Goal: Task Accomplishment & Management: Manage account settings

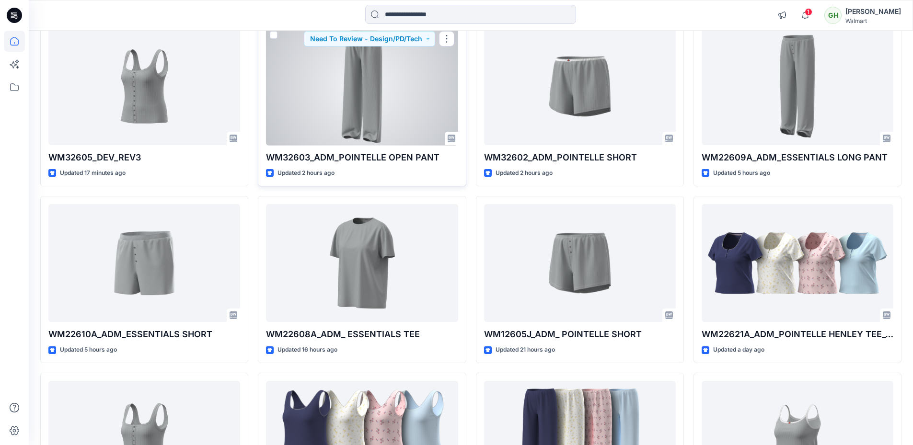
scroll to position [240, 0]
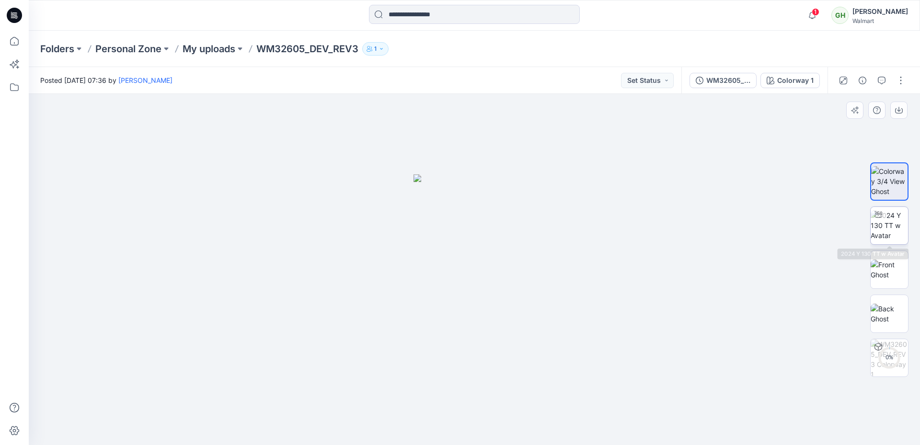
click at [890, 227] on img at bounding box center [888, 225] width 37 height 30
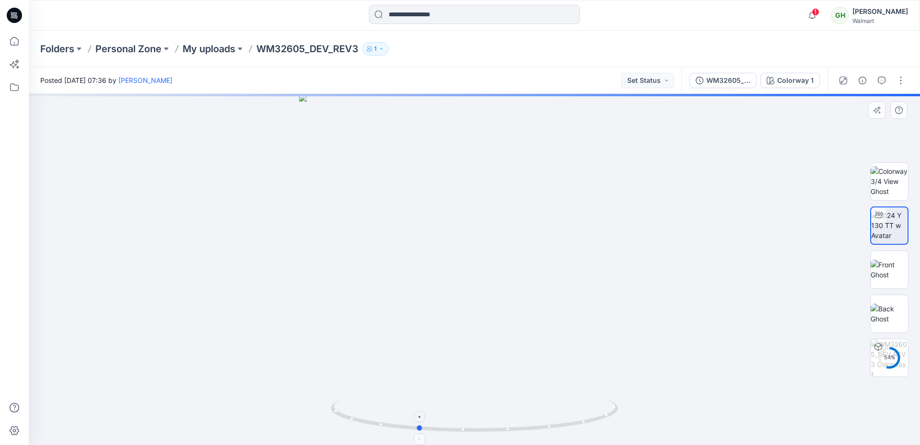
drag, startPoint x: 498, startPoint y: 433, endPoint x: 441, endPoint y: 425, distance: 57.0
click at [441, 425] on icon at bounding box center [476, 417] width 290 height 36
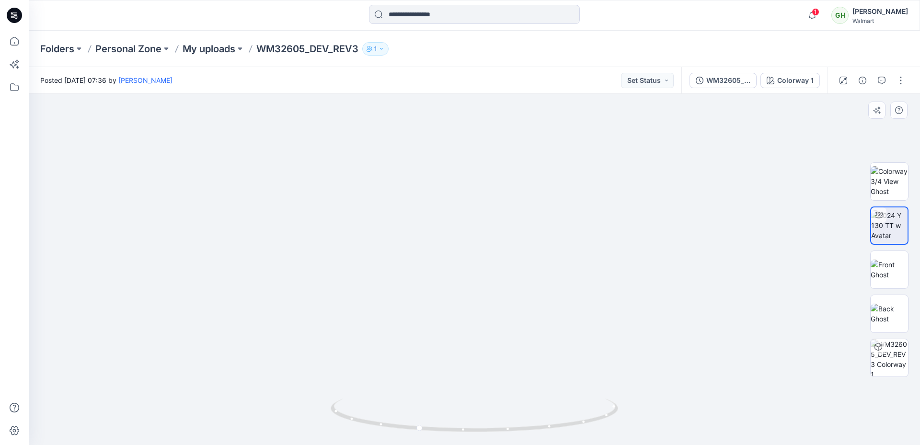
drag, startPoint x: 476, startPoint y: 382, endPoint x: 482, endPoint y: 234, distance: 148.6
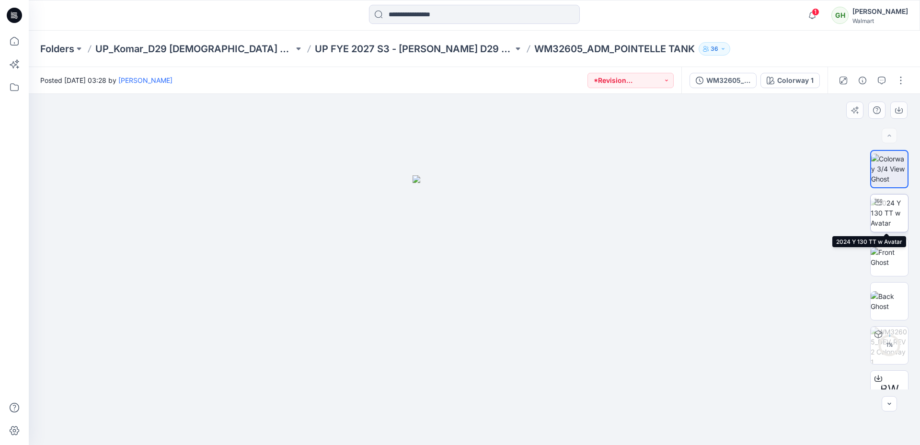
click at [890, 217] on img at bounding box center [888, 213] width 37 height 30
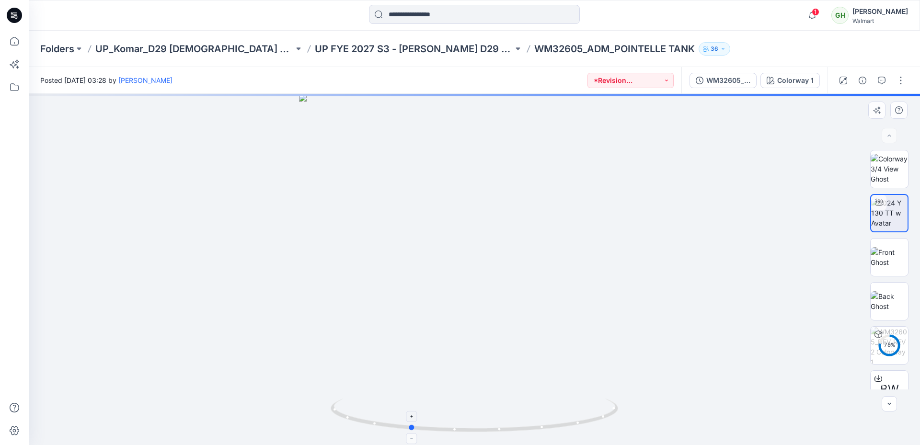
drag, startPoint x: 547, startPoint y: 430, endPoint x: 482, endPoint y: 427, distance: 64.7
click at [482, 427] on icon at bounding box center [476, 417] width 290 height 36
click at [476, 366] on img at bounding box center [474, 71] width 1140 height 748
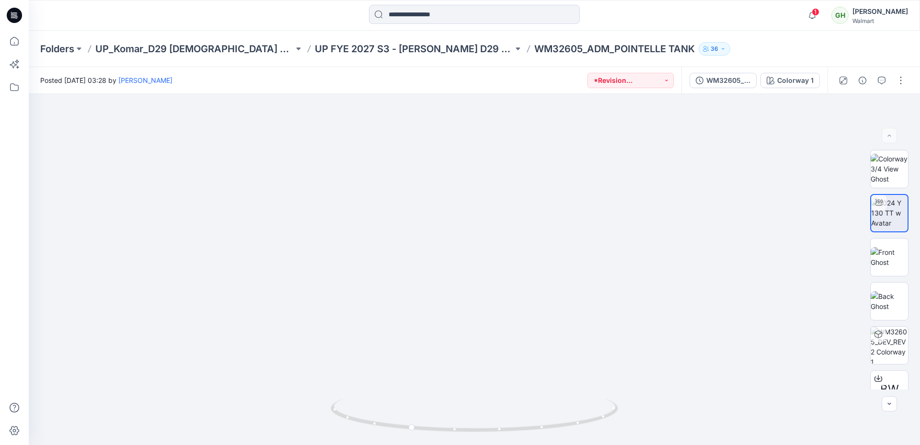
drag, startPoint x: 477, startPoint y: 366, endPoint x: 485, endPoint y: 85, distance: 281.8
click at [485, 85] on div "Posted [DATE] 03:28 by [PERSON_NAME] *Revision Requested WM32605_DEV_REV2 Color…" at bounding box center [474, 256] width 891 height 378
click at [878, 76] on button "button" at bounding box center [881, 80] width 15 height 15
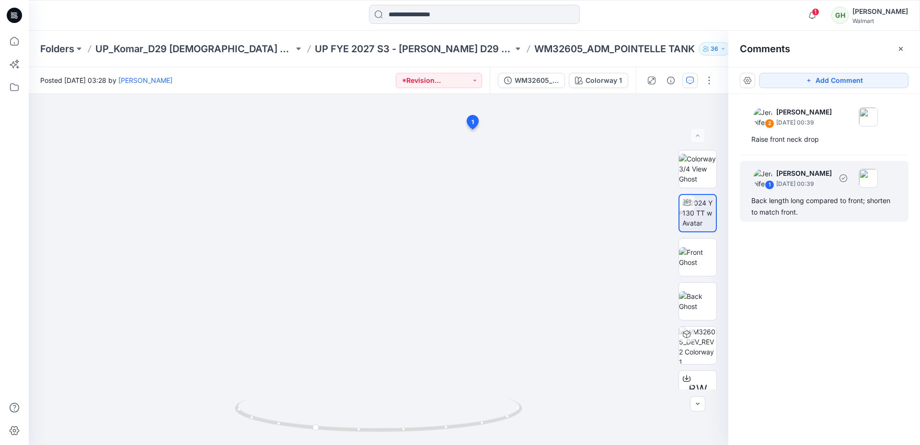
click at [818, 190] on div "1 Jennifer Yerkes September 11, 2025 00:39" at bounding box center [811, 178] width 132 height 26
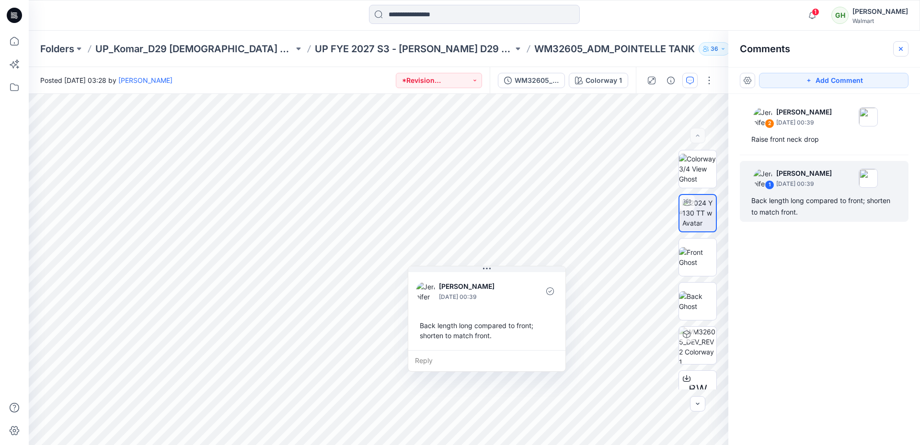
click at [900, 52] on icon "button" at bounding box center [901, 49] width 8 height 8
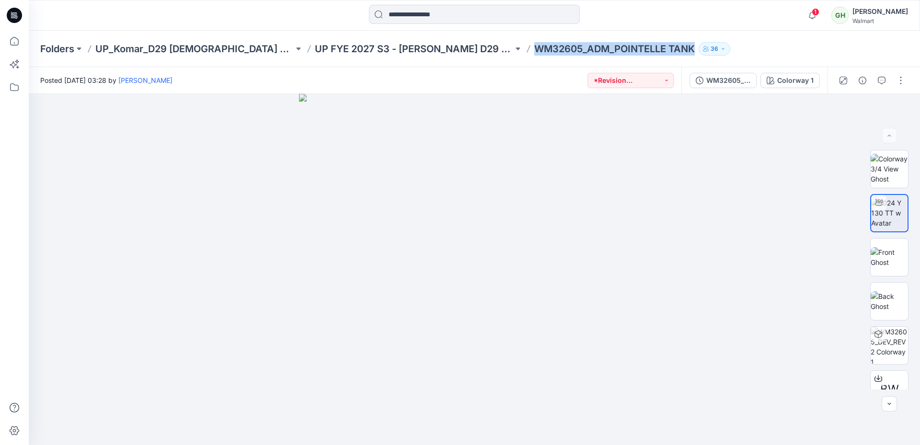
drag, startPoint x: 471, startPoint y: 55, endPoint x: 630, endPoint y: 54, distance: 159.5
click at [630, 54] on p "WM32605_ADM_POINTELLE TANK" at bounding box center [614, 48] width 160 height 13
copy p "WM32605_ADM_POINTELLE TANK"
click at [17, 15] on icon at bounding box center [14, 15] width 15 height 15
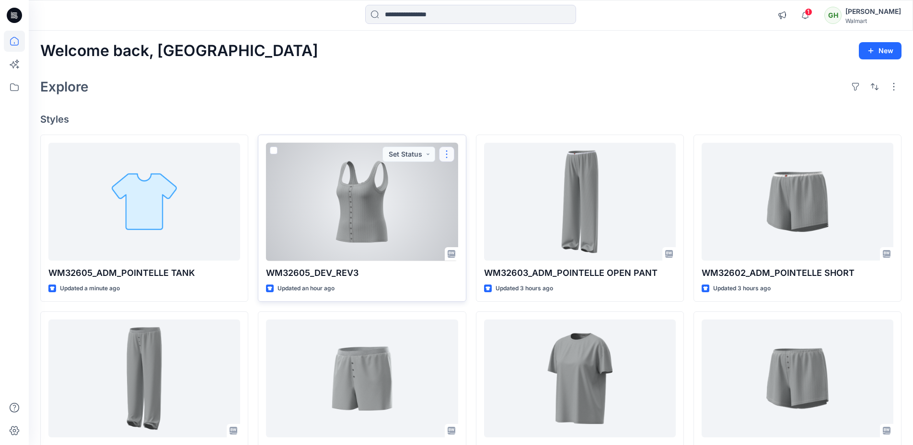
click at [443, 154] on button "button" at bounding box center [446, 154] width 15 height 15
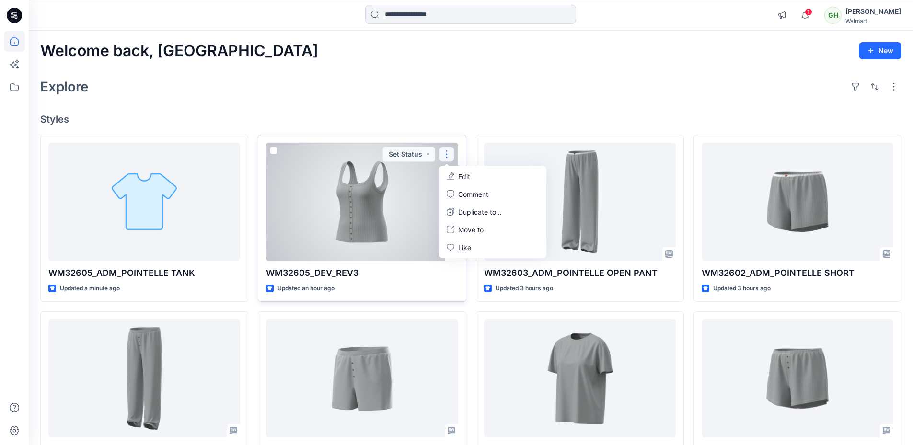
click at [454, 180] on button "Edit" at bounding box center [492, 177] width 103 height 18
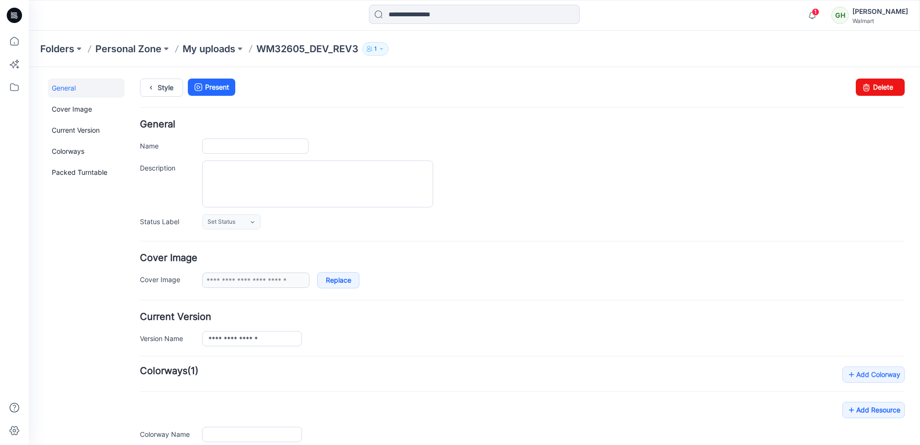
type input "**********"
drag, startPoint x: 879, startPoint y: 83, endPoint x: 527, endPoint y: 100, distance: 352.0
click at [879, 83] on link "Delete" at bounding box center [880, 87] width 49 height 17
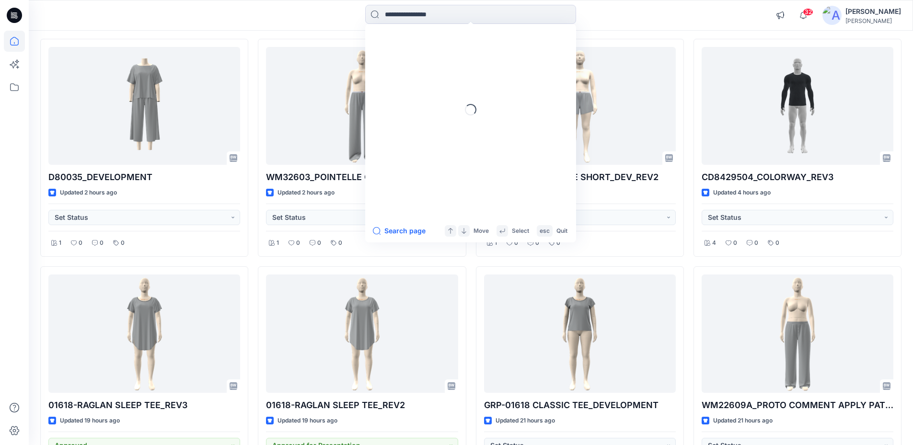
scroll to position [96, 0]
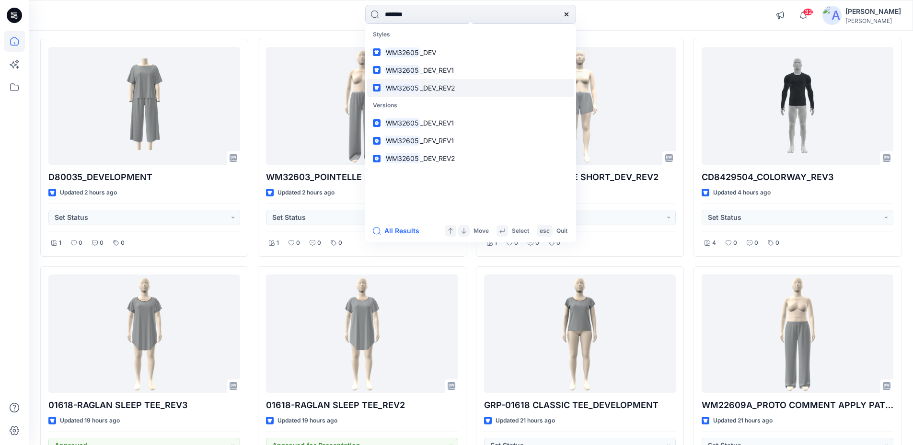
type input "*******"
click at [457, 86] on link "WM32605 _DEV_REV2" at bounding box center [470, 88] width 207 height 18
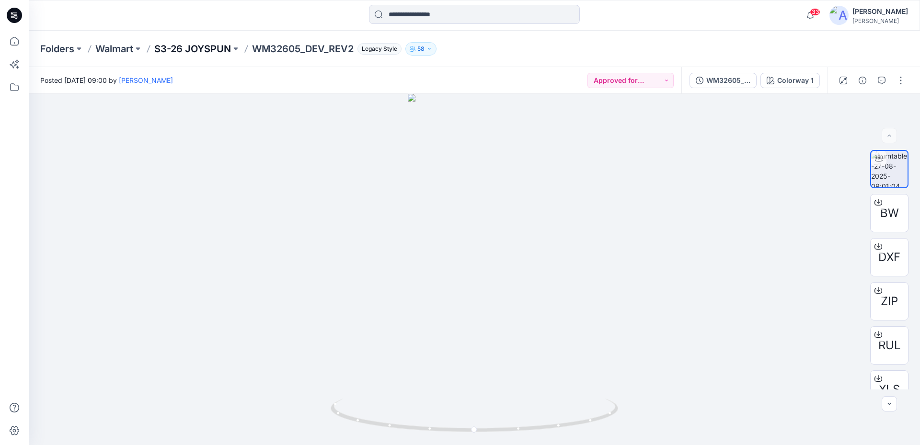
click at [193, 51] on p "S3-26 JOYSPUN" at bounding box center [192, 48] width 77 height 13
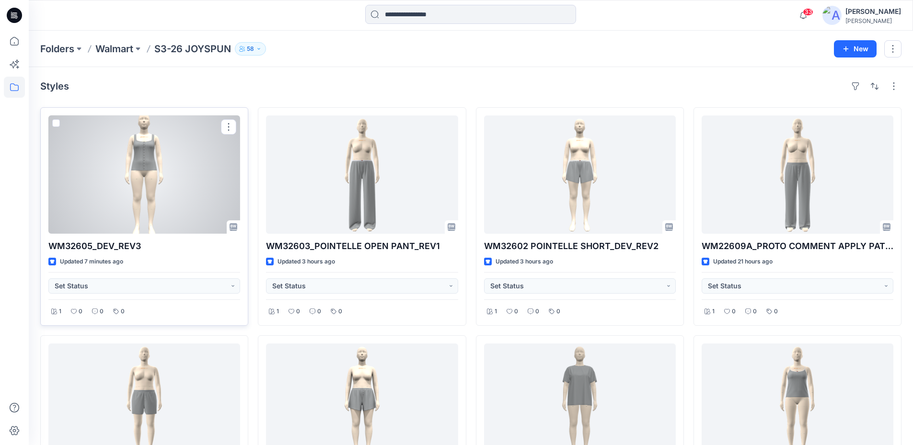
click at [135, 163] on div at bounding box center [144, 174] width 192 height 118
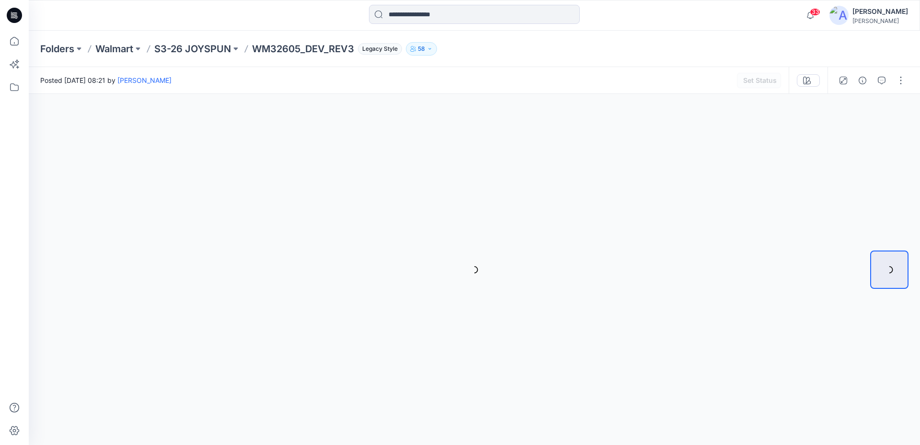
click at [10, 11] on icon at bounding box center [14, 15] width 15 height 15
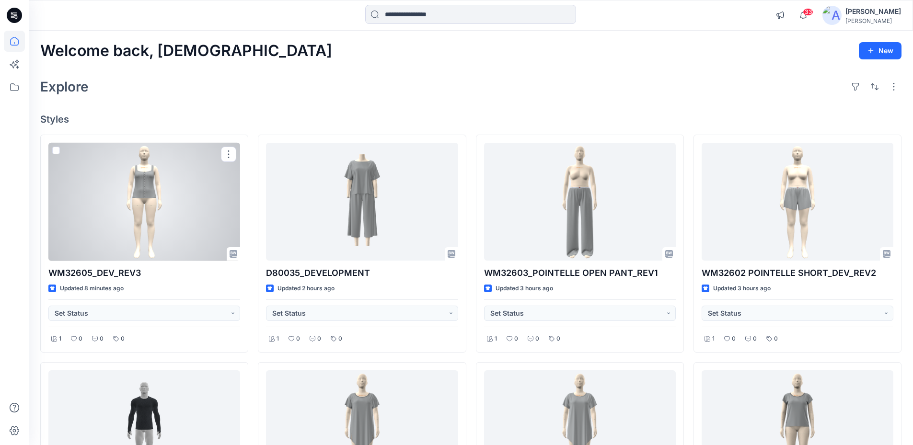
click at [195, 188] on div at bounding box center [144, 202] width 192 height 118
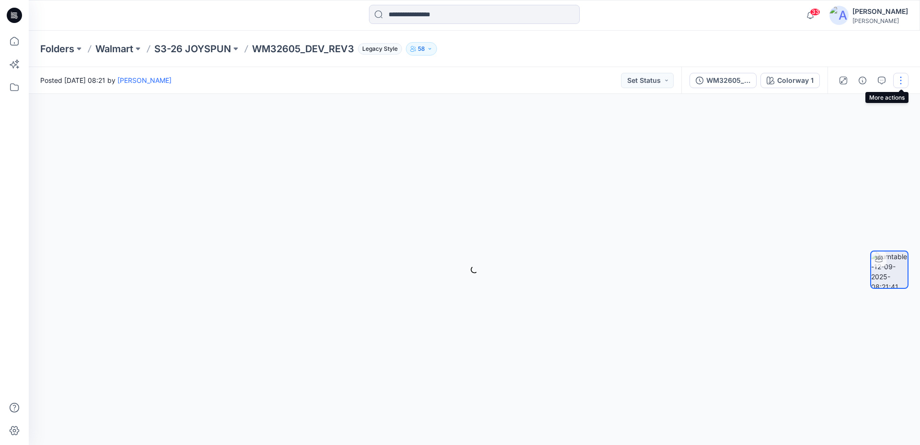
click at [898, 79] on button "button" at bounding box center [900, 80] width 15 height 15
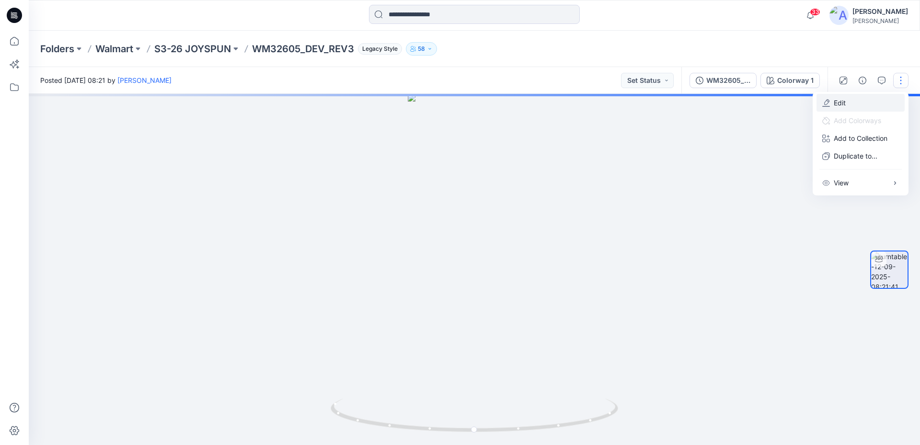
click at [841, 105] on p "Edit" at bounding box center [839, 103] width 12 height 10
click at [854, 102] on button "Edit" at bounding box center [860, 103] width 88 height 18
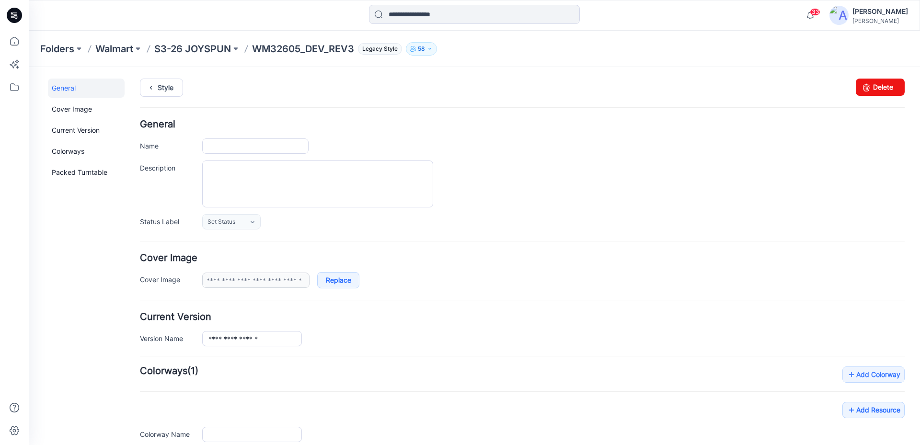
type input "**********"
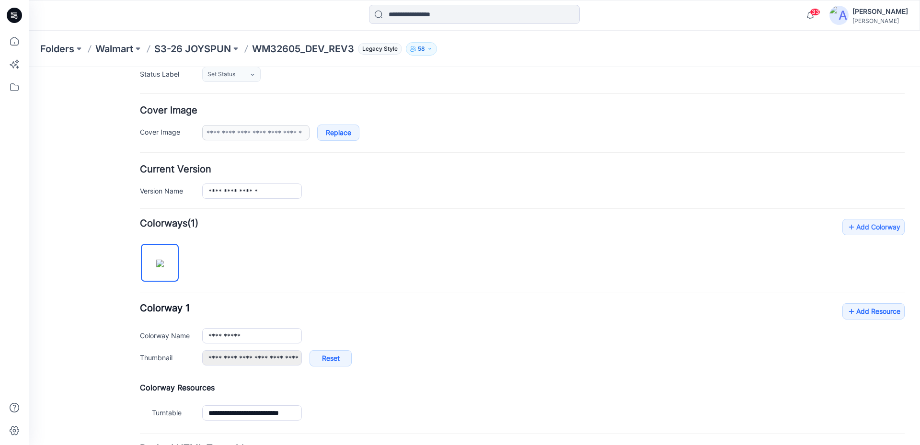
scroll to position [236, 0]
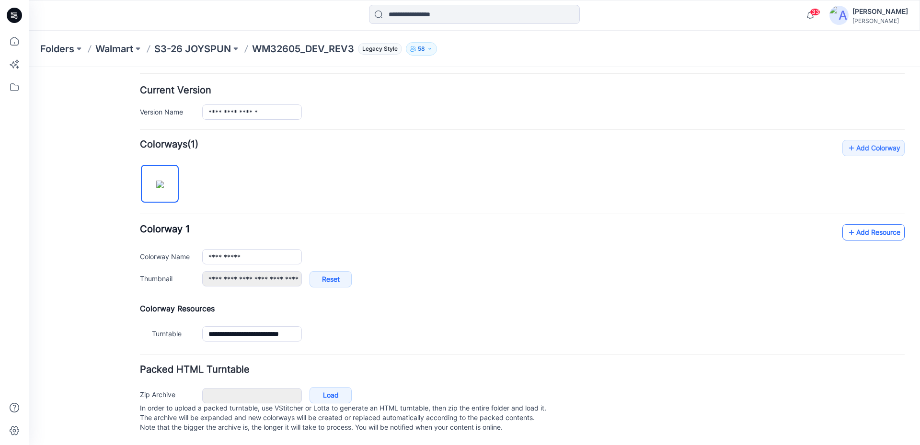
click at [859, 224] on link "Add Resource" at bounding box center [873, 232] width 62 height 16
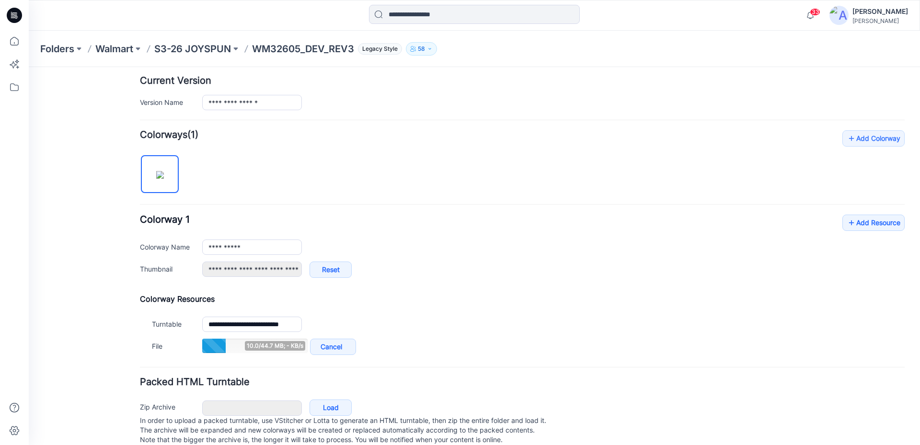
click at [124, 312] on div "General Cover Image Current Version Colorways Packed Turntable" at bounding box center [86, 149] width 77 height 615
click at [852, 225] on link "Add Resource" at bounding box center [873, 223] width 62 height 16
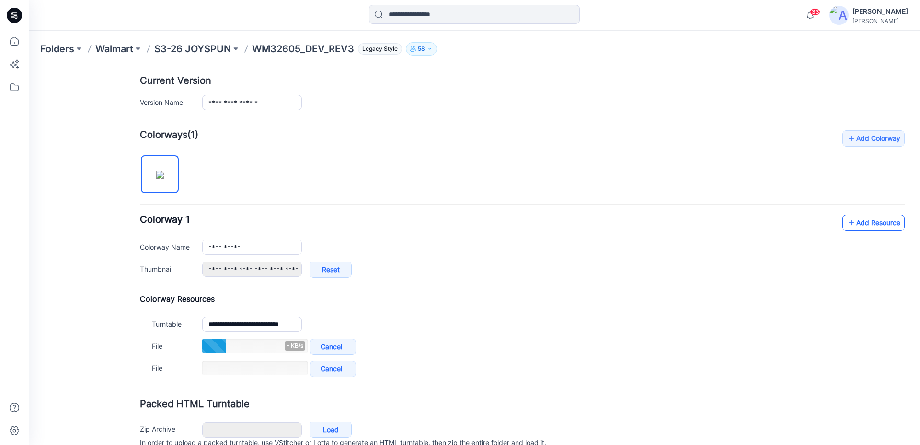
click at [854, 217] on link "Add Resource" at bounding box center [873, 223] width 62 height 16
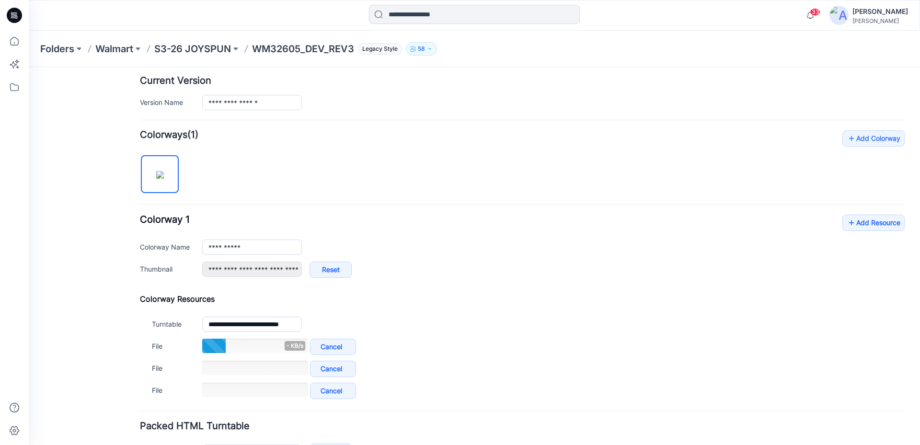
click at [851, 235] on div "**********" at bounding box center [522, 251] width 764 height 73
click at [846, 223] on icon at bounding box center [851, 222] width 10 height 15
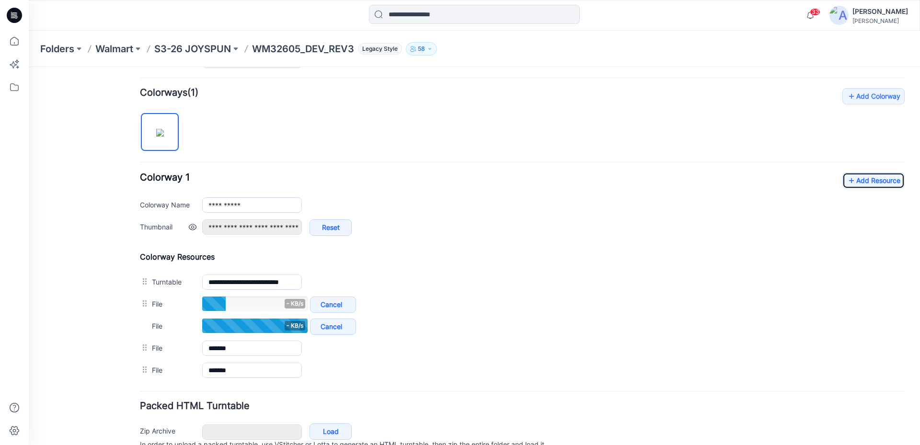
scroll to position [276, 0]
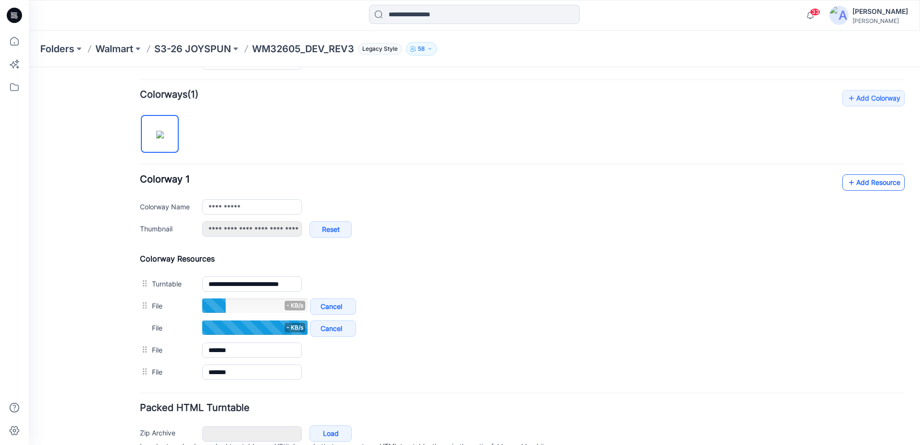
click at [857, 185] on link "Add Resource" at bounding box center [873, 182] width 62 height 16
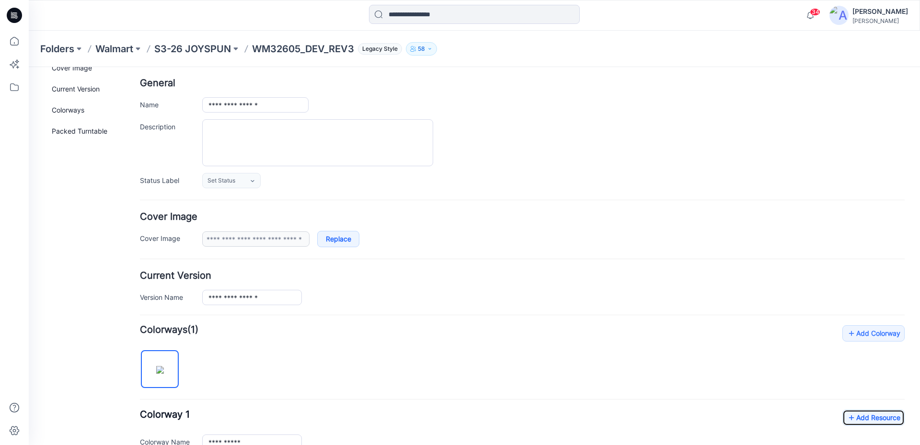
scroll to position [0, 0]
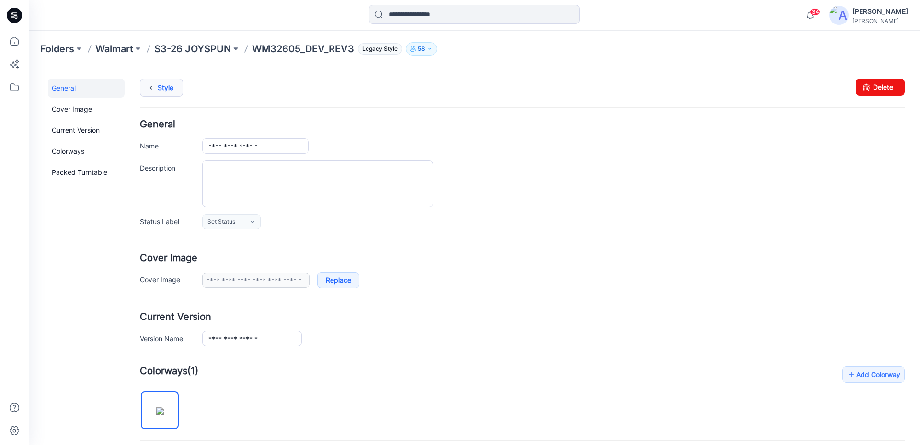
click at [154, 88] on icon at bounding box center [150, 87] width 13 height 17
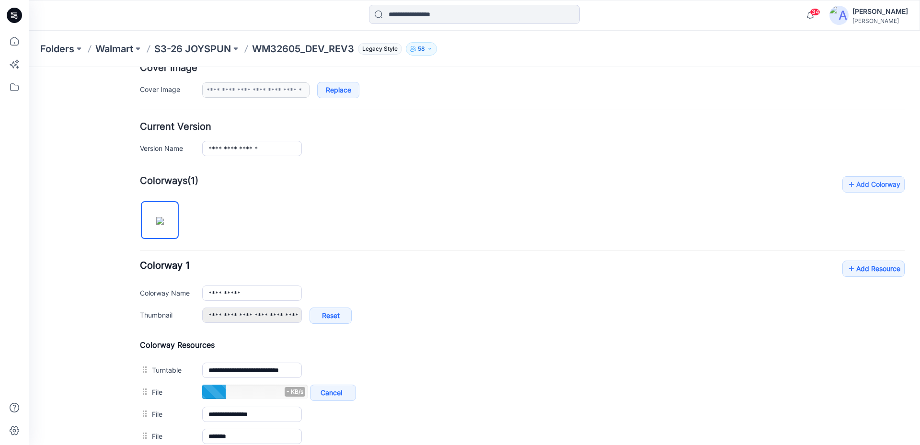
scroll to position [346, 0]
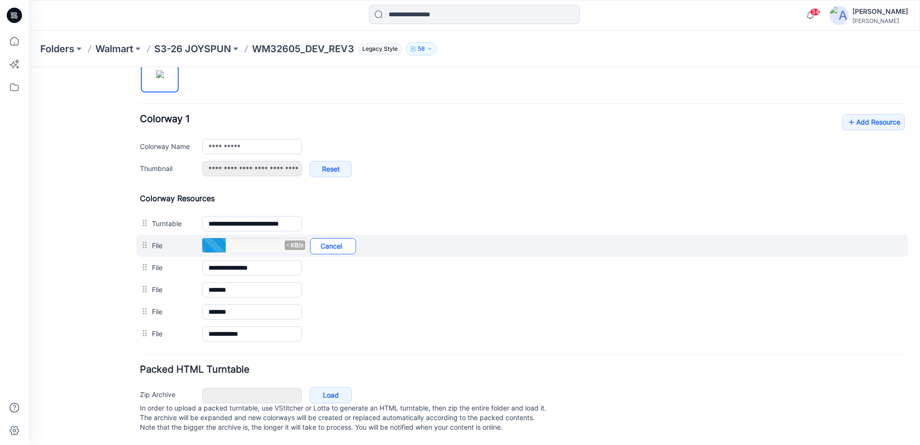
click at [329, 239] on link "Cancel" at bounding box center [333, 246] width 46 height 16
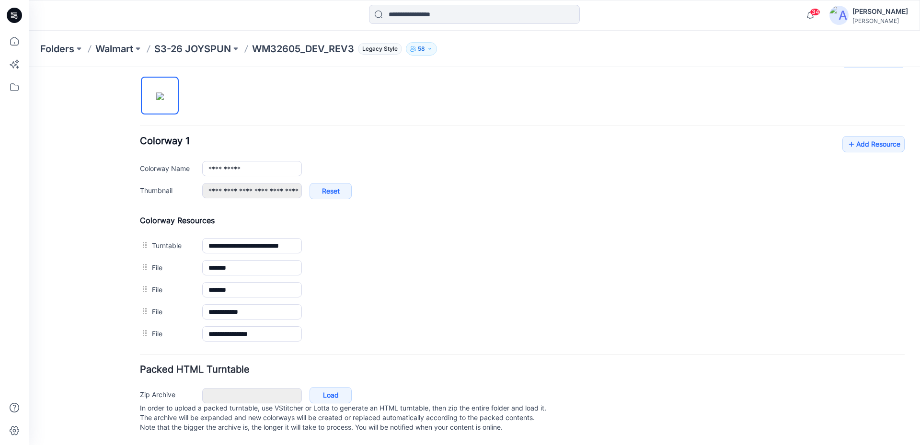
scroll to position [0, 0]
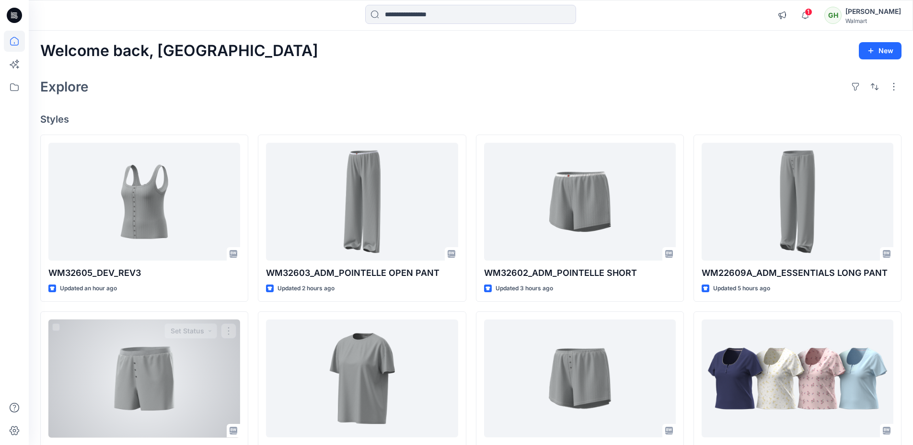
scroll to position [240, 0]
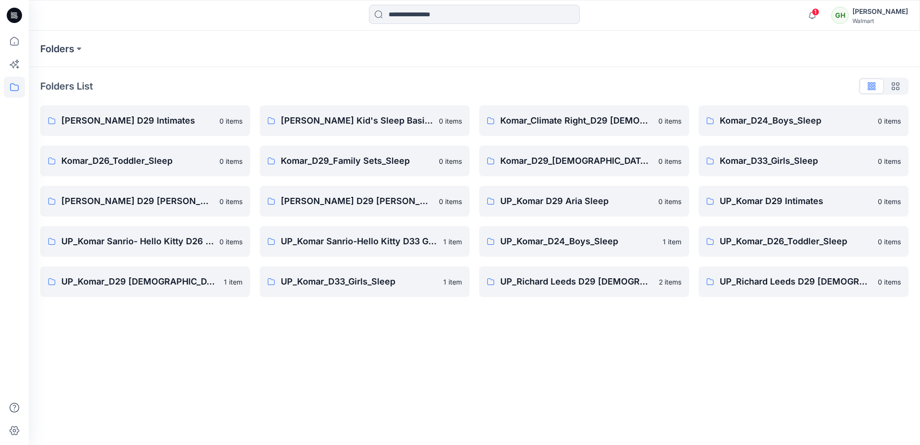
click at [19, 19] on icon at bounding box center [14, 15] width 15 height 15
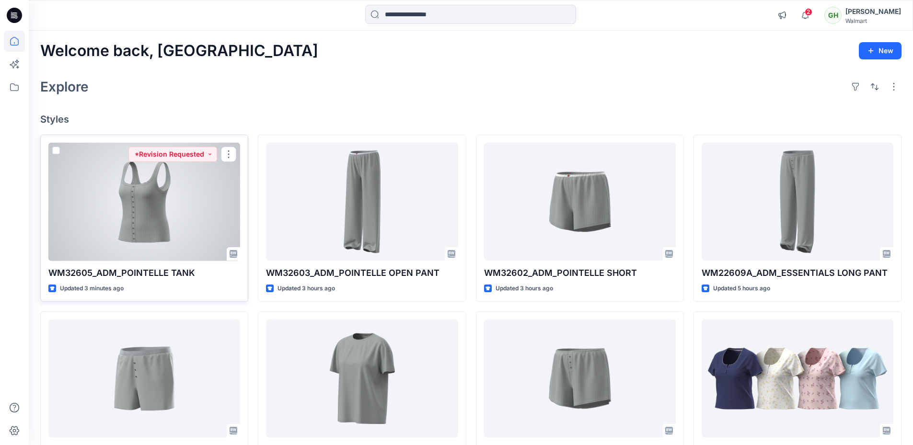
click at [135, 180] on div at bounding box center [144, 202] width 192 height 118
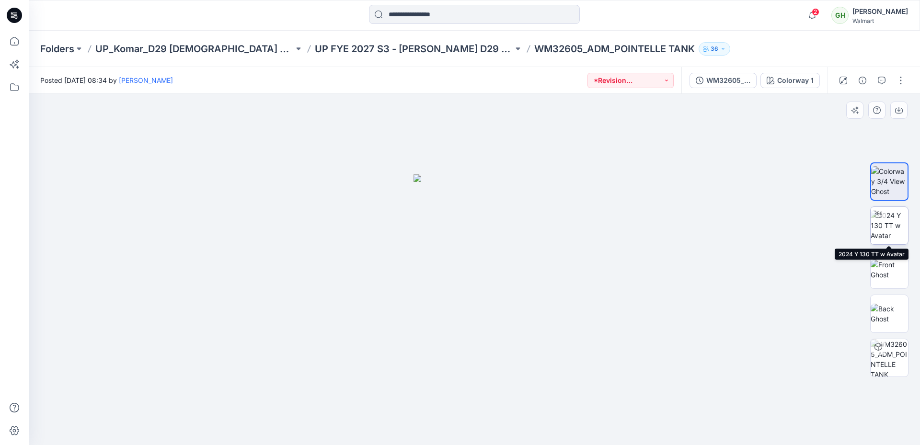
click at [890, 232] on img at bounding box center [888, 225] width 37 height 30
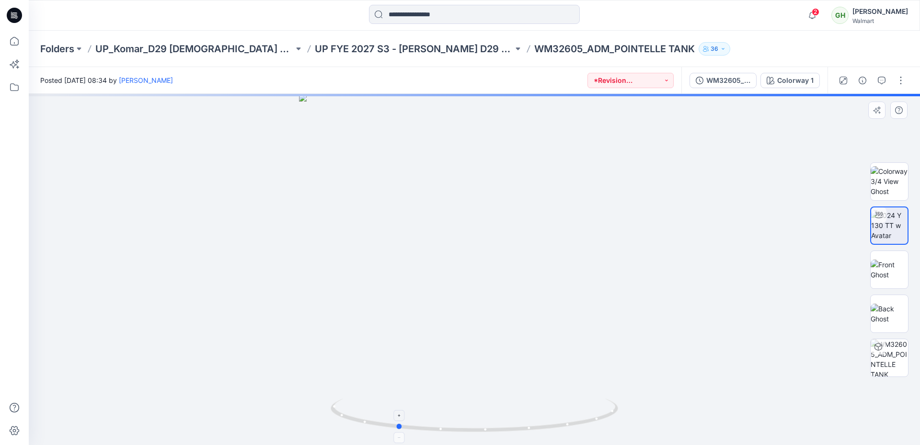
drag, startPoint x: 536, startPoint y: 430, endPoint x: 458, endPoint y: 423, distance: 77.9
click at [458, 423] on icon at bounding box center [476, 417] width 290 height 36
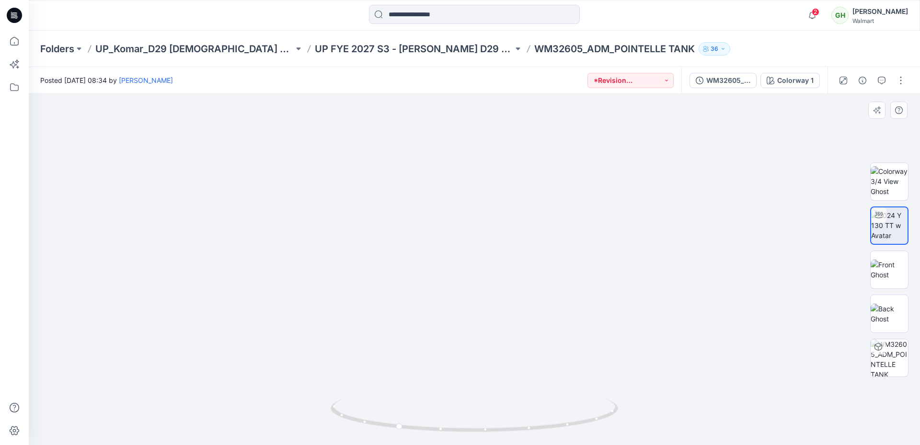
drag, startPoint x: 476, startPoint y: 336, endPoint x: 472, endPoint y: 295, distance: 41.4
click at [472, 295] on img at bounding box center [472, 42] width 1140 height 806
drag, startPoint x: 482, startPoint y: 343, endPoint x: 483, endPoint y: 204, distance: 139.4
click at [652, 86] on button "*Revision Requested" at bounding box center [630, 80] width 86 height 15
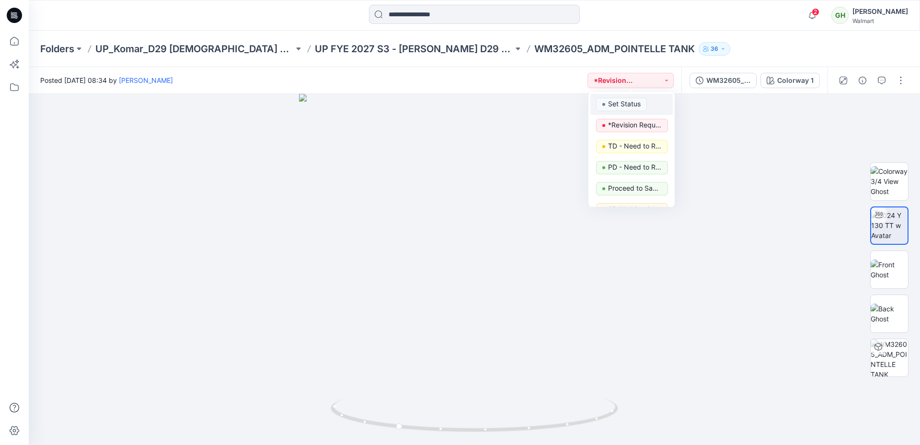
click at [621, 103] on p "Set Status" at bounding box center [624, 104] width 33 height 12
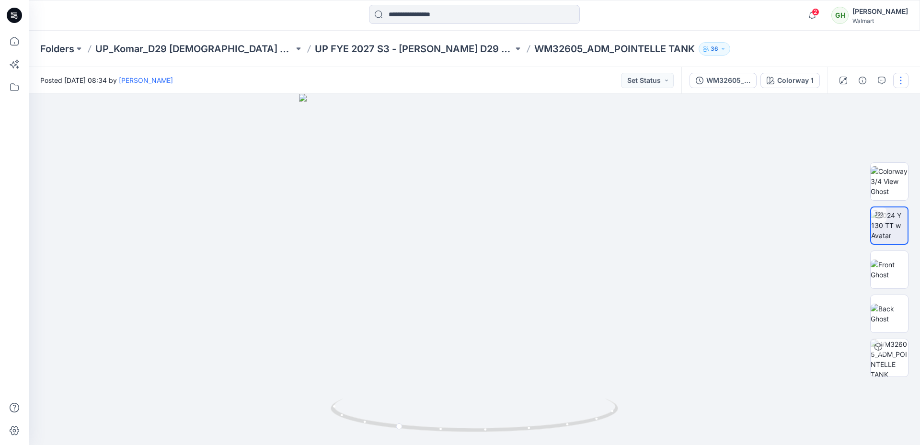
click at [901, 80] on button "button" at bounding box center [900, 80] width 15 height 15
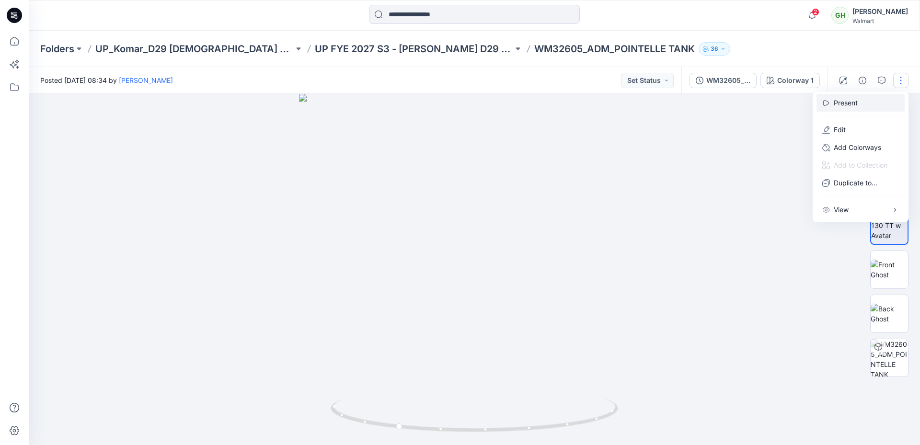
click at [863, 102] on button "Present" at bounding box center [860, 103] width 88 height 18
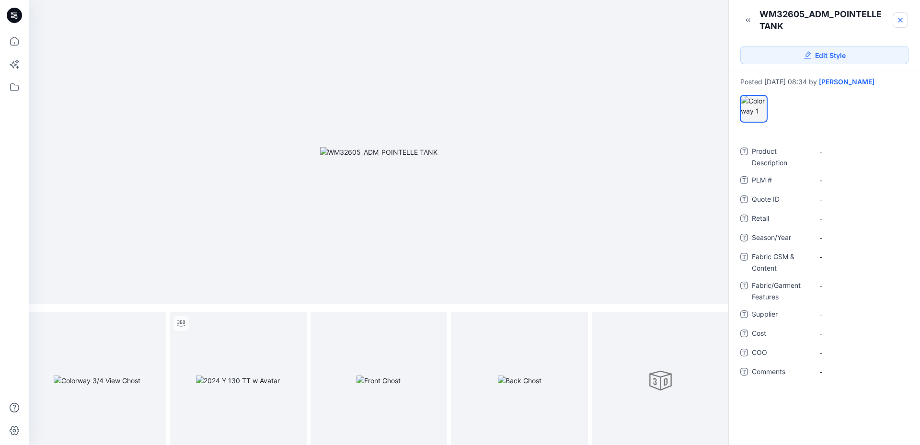
click at [900, 21] on icon at bounding box center [900, 20] width 4 height 4
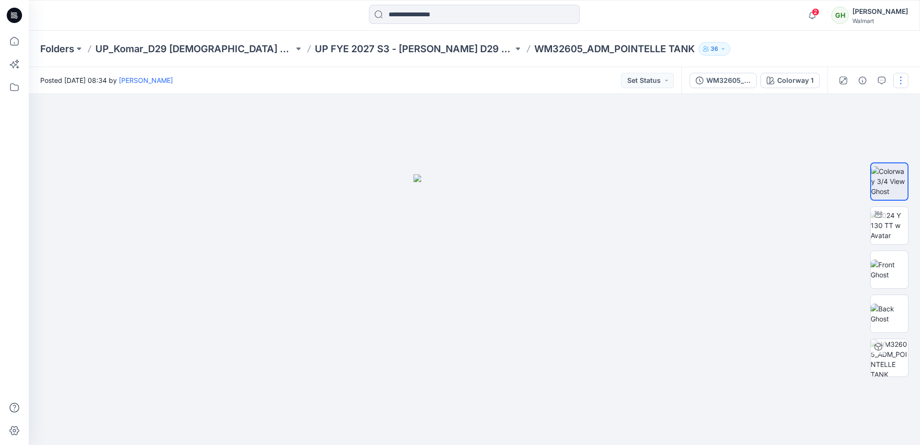
click at [899, 79] on button "button" at bounding box center [900, 80] width 15 height 15
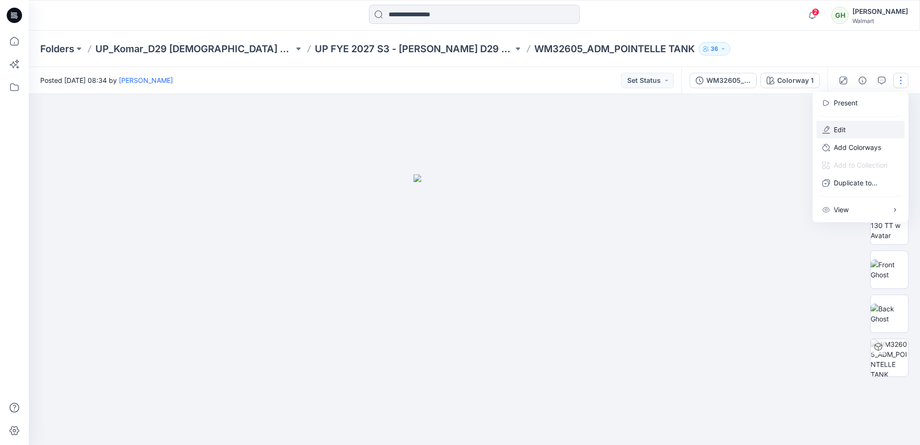
click at [848, 127] on button "Edit" at bounding box center [860, 130] width 88 height 18
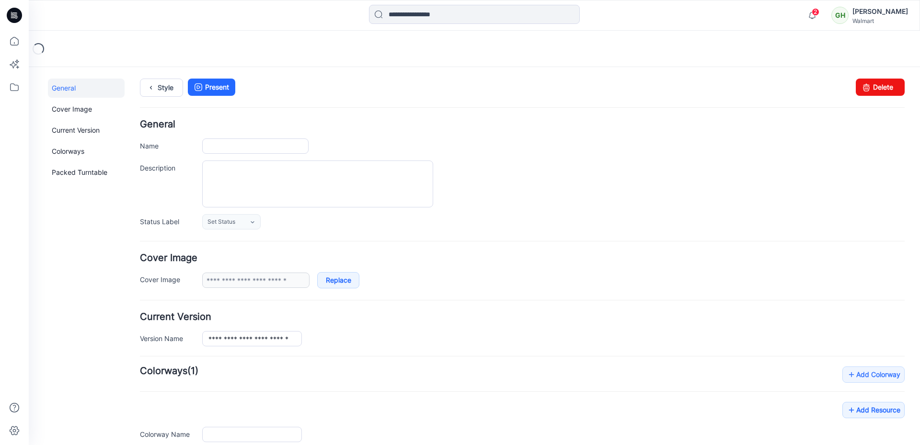
type input "**********"
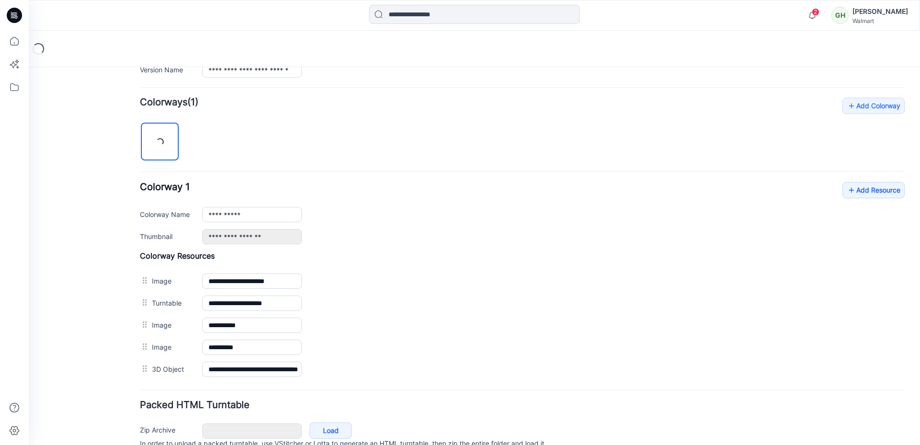
scroll to position [314, 0]
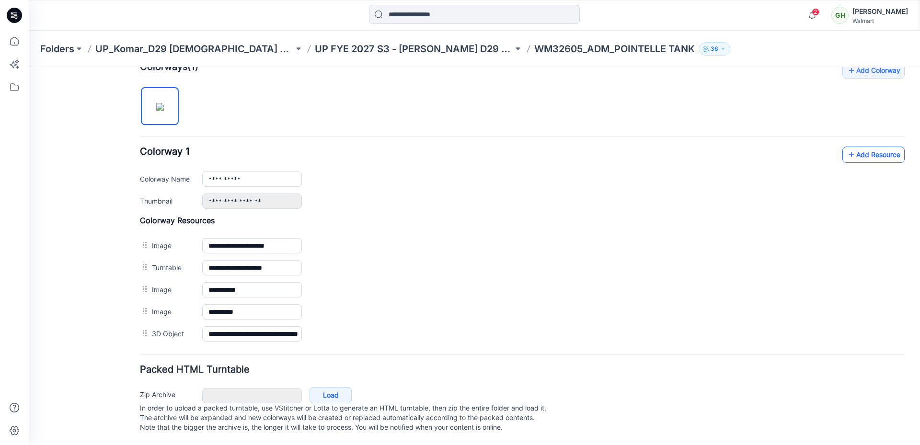
click at [862, 147] on link "Add Resource" at bounding box center [873, 155] width 62 height 16
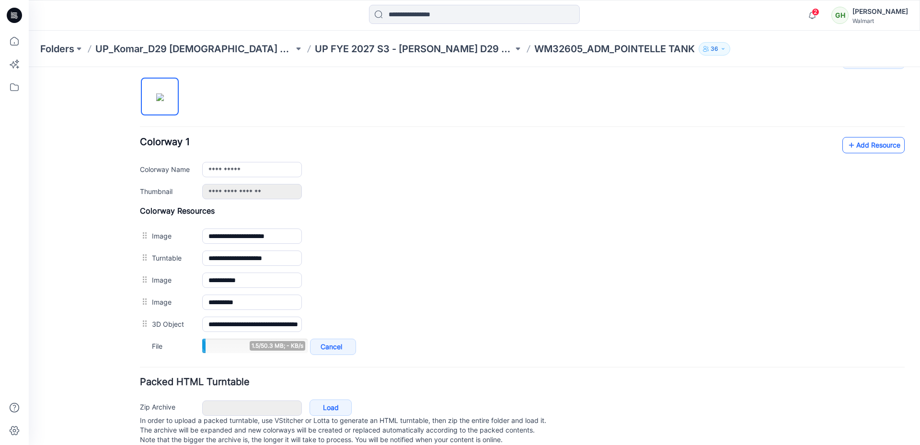
click at [851, 142] on link "Add Resource" at bounding box center [873, 145] width 62 height 16
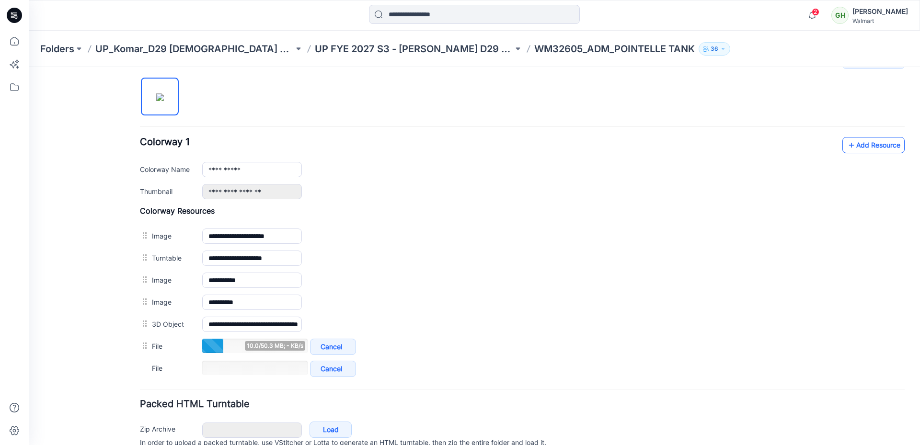
click at [861, 142] on link "Add Resource" at bounding box center [873, 145] width 62 height 16
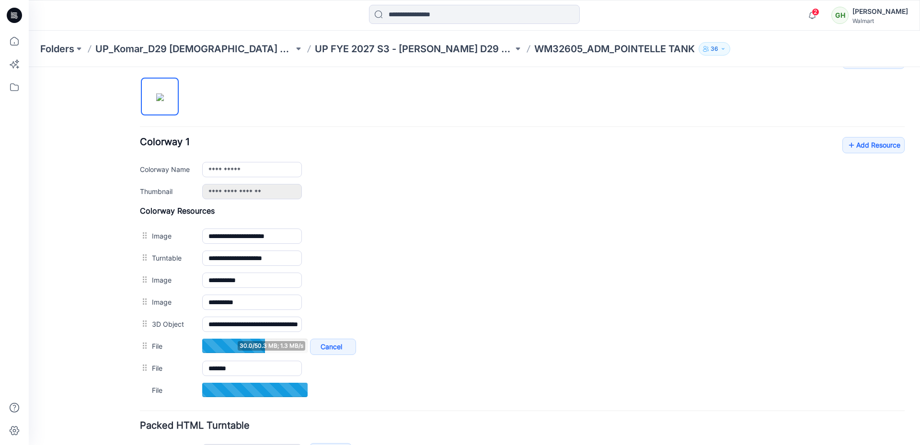
click at [821, 98] on div "**********" at bounding box center [522, 227] width 764 height 348
click at [852, 147] on link "Add Resource" at bounding box center [873, 145] width 62 height 16
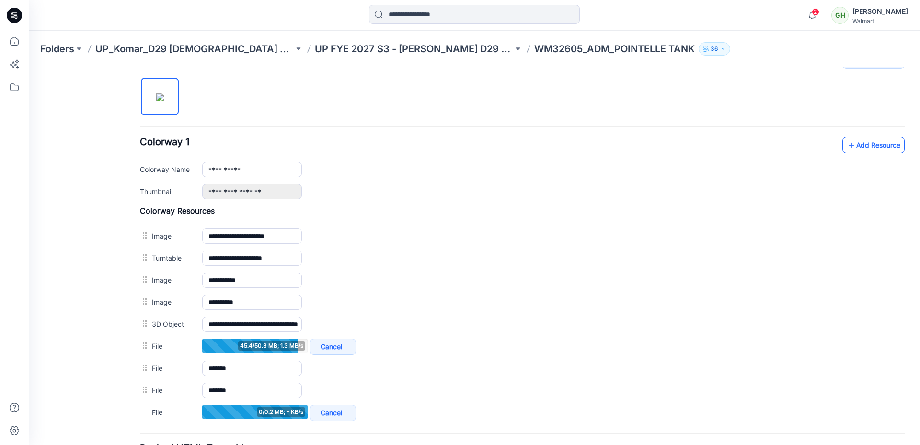
click at [846, 148] on icon at bounding box center [851, 144] width 10 height 15
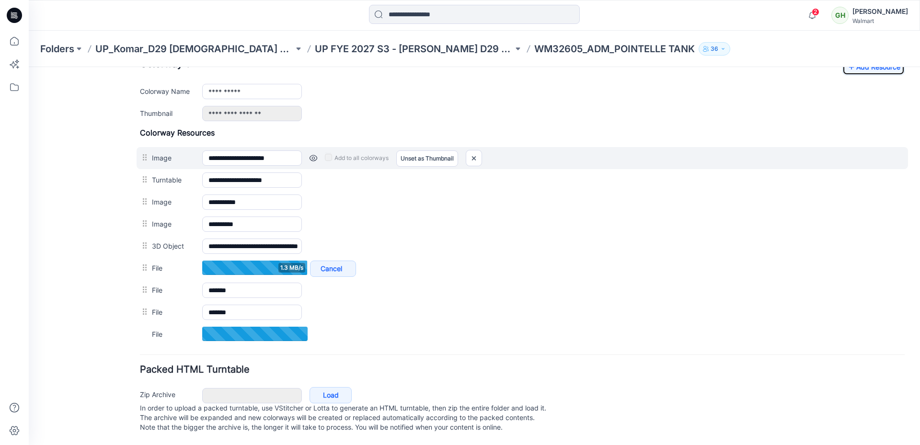
scroll to position [354, 0]
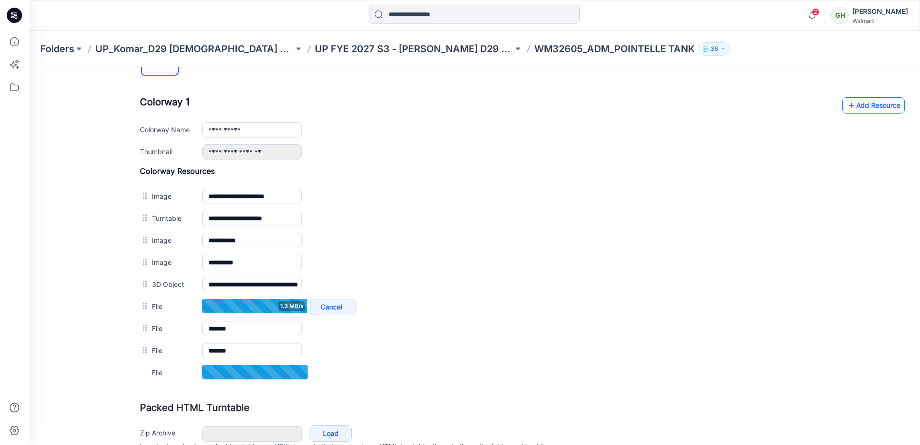
click at [847, 109] on icon at bounding box center [851, 105] width 10 height 15
click at [890, 100] on link "Add Resource" at bounding box center [873, 105] width 62 height 16
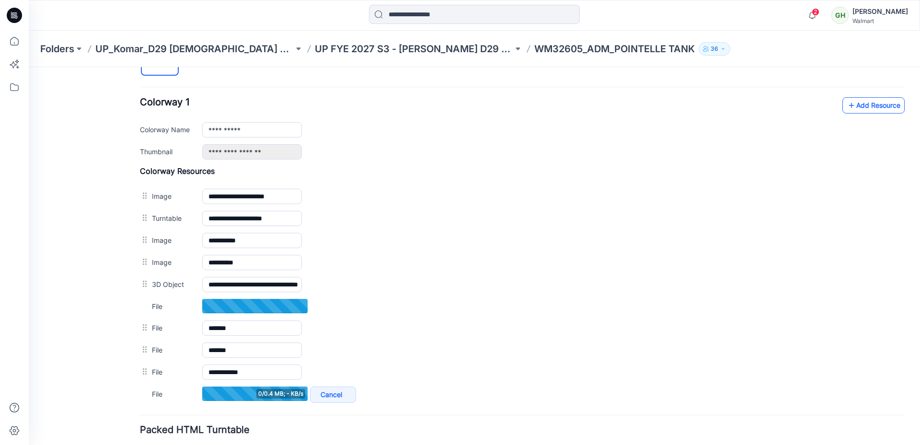
click at [858, 104] on link "Add Resource" at bounding box center [873, 105] width 62 height 16
click at [847, 110] on icon at bounding box center [851, 105] width 10 height 15
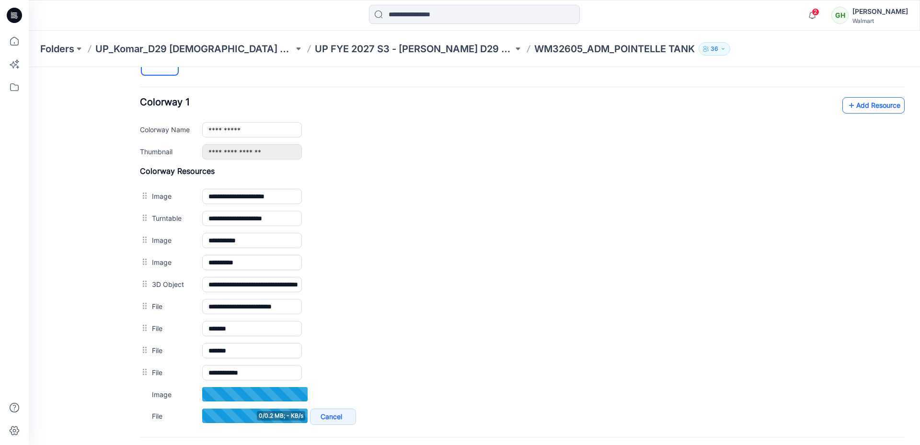
click at [852, 105] on link "Add Resource" at bounding box center [873, 105] width 62 height 16
click at [869, 111] on link "Add Resource" at bounding box center [873, 105] width 62 height 16
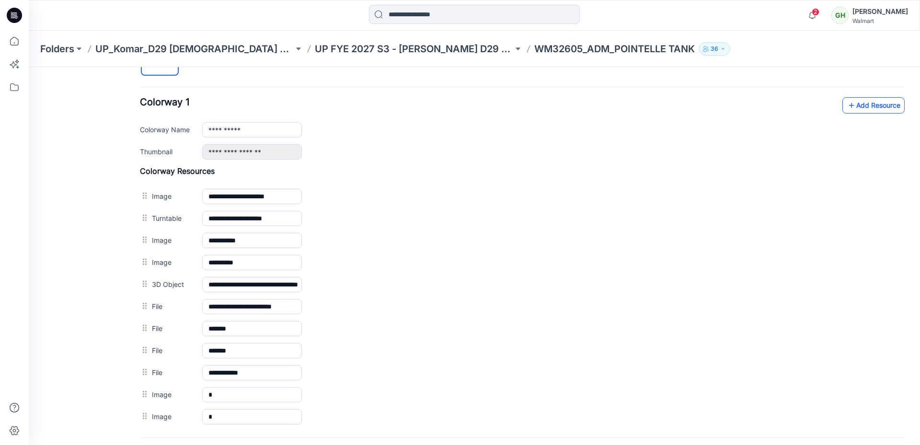
click at [862, 110] on link "Add Resource" at bounding box center [873, 105] width 62 height 16
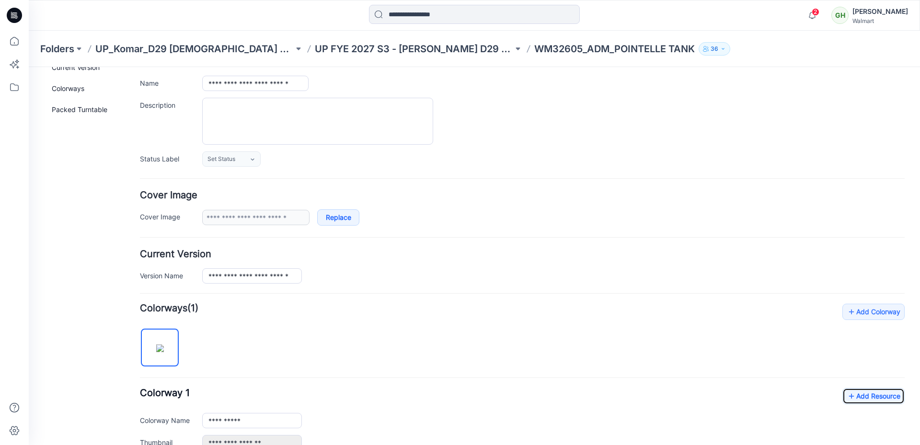
scroll to position [0, 0]
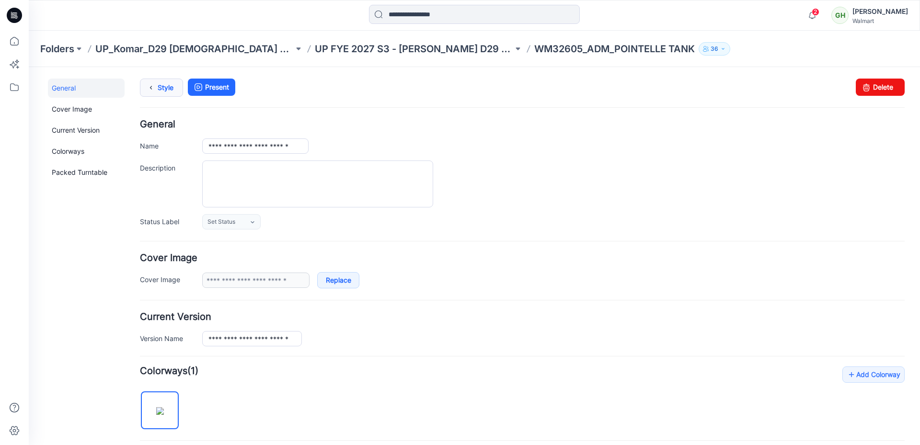
click at [160, 88] on link "Style" at bounding box center [161, 88] width 43 height 18
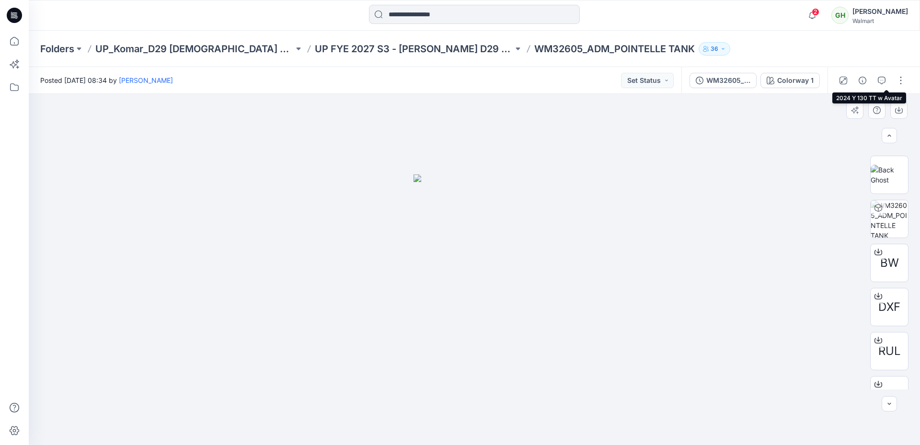
scroll to position [144, 0]
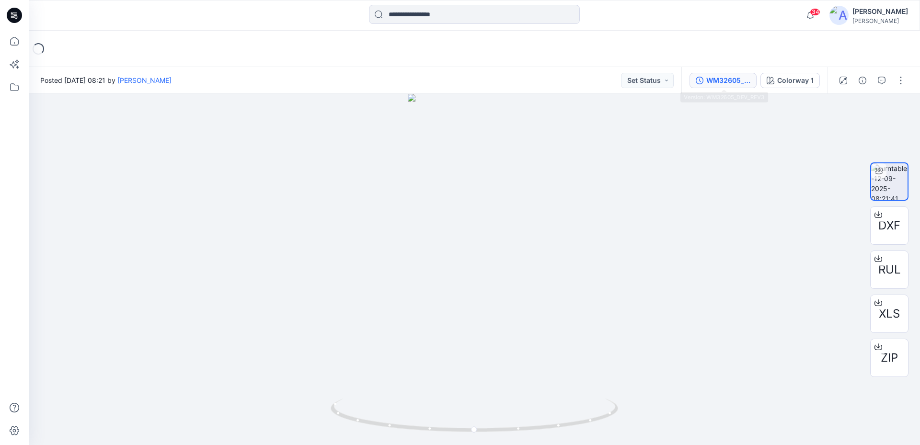
click at [719, 85] on div "WM32605_DEV_REV3" at bounding box center [728, 80] width 44 height 11
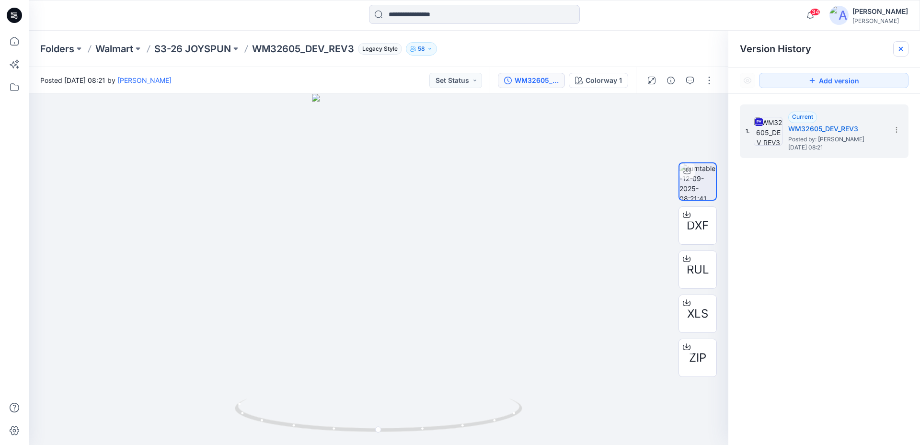
click at [902, 49] on icon at bounding box center [901, 49] width 8 height 8
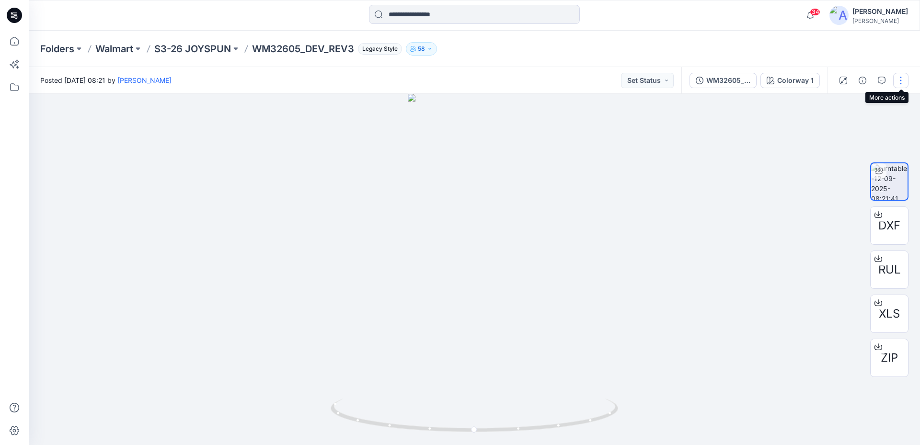
click at [901, 80] on button "button" at bounding box center [900, 80] width 15 height 15
click at [843, 103] on p "Edit" at bounding box center [839, 103] width 12 height 10
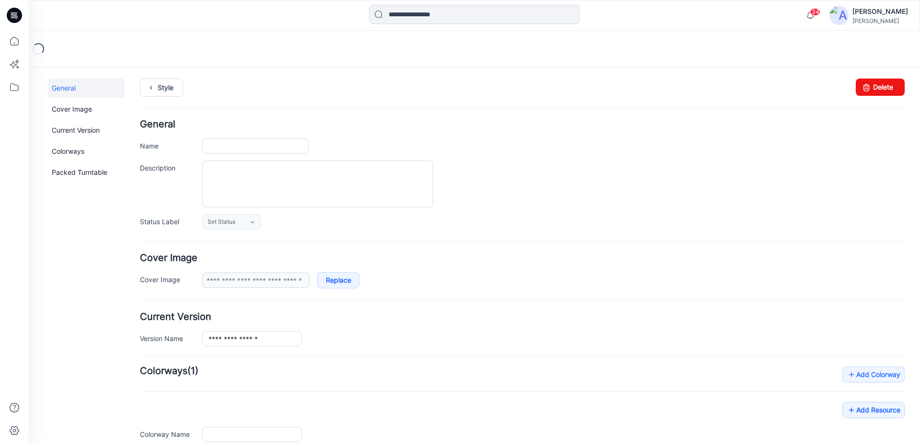
type input "**********"
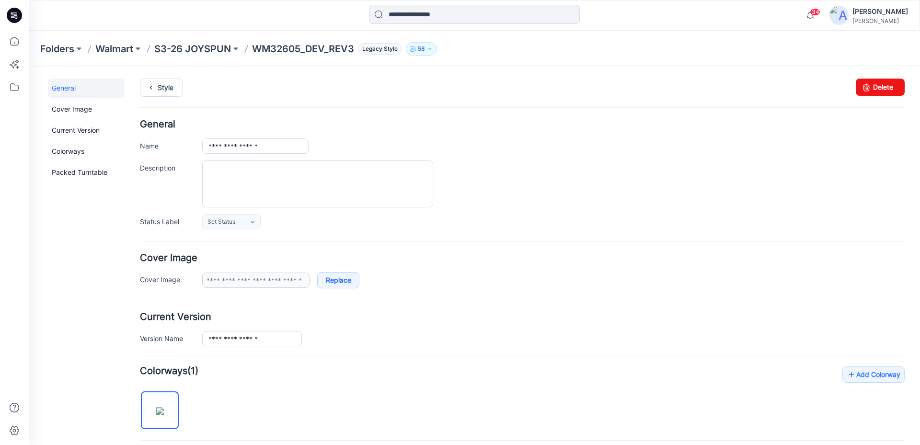
scroll to position [240, 0]
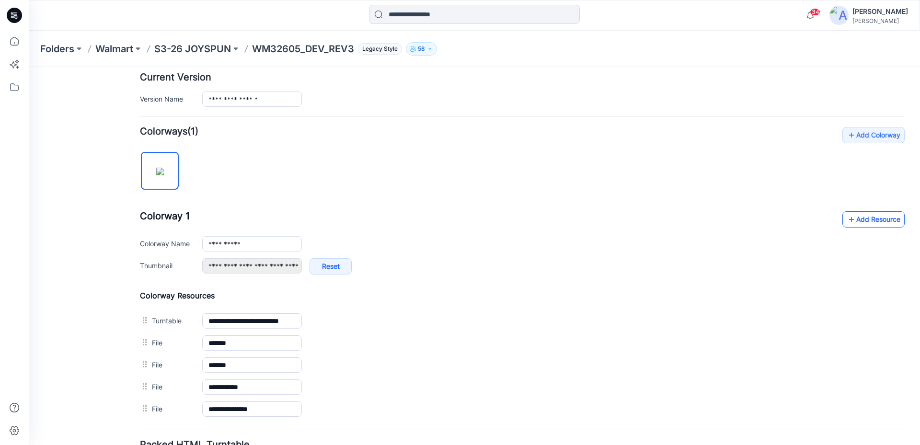
click at [847, 217] on icon at bounding box center [851, 219] width 10 height 15
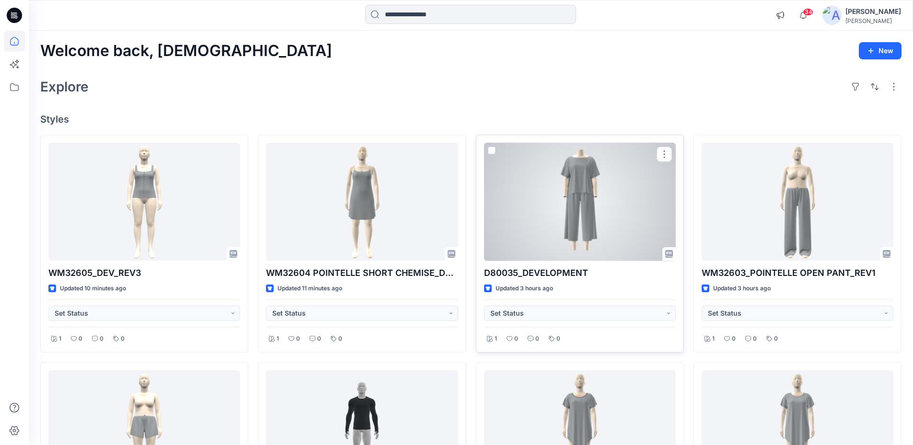
click at [596, 226] on div at bounding box center [580, 202] width 192 height 118
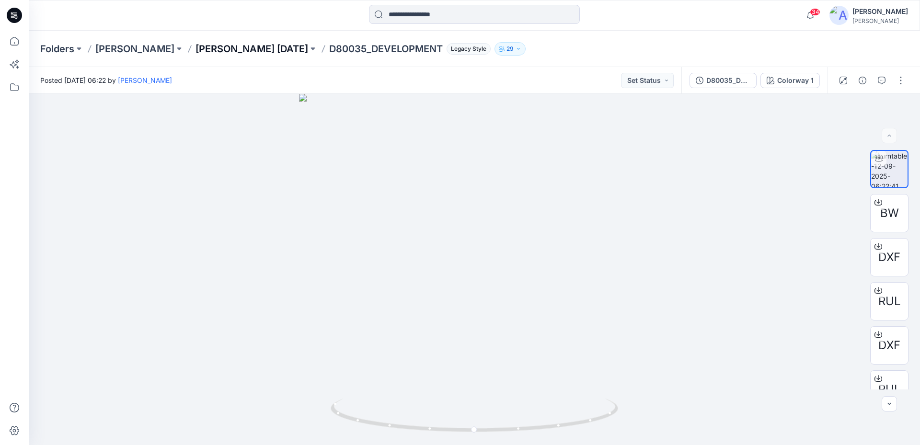
click at [249, 49] on p "[PERSON_NAME] [DATE]" at bounding box center [251, 48] width 113 height 13
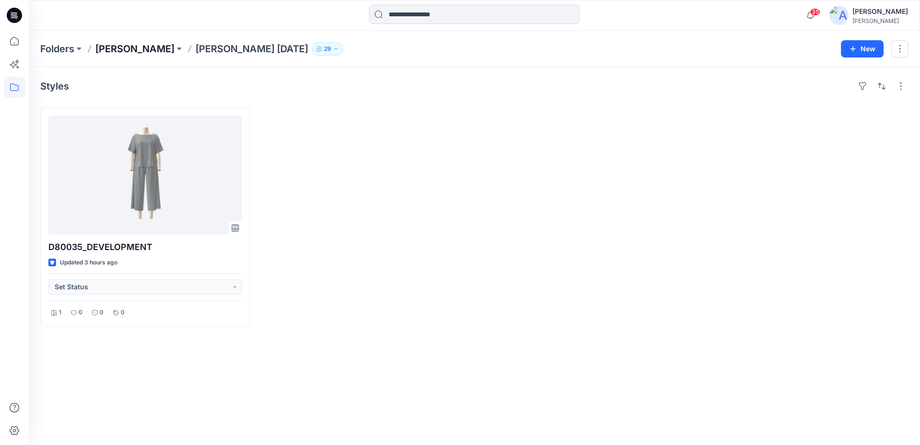
click at [114, 50] on p "[PERSON_NAME]" at bounding box center [134, 48] width 79 height 13
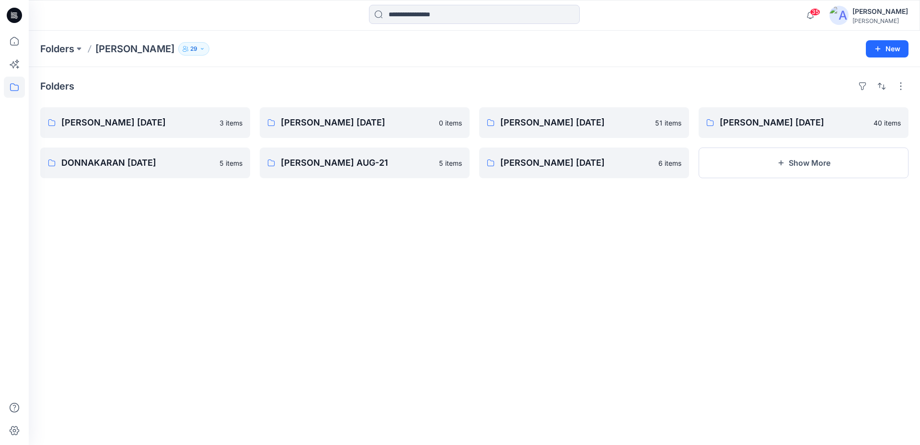
click at [15, 17] on icon at bounding box center [15, 17] width 3 height 0
